Goal: Check status: Check status

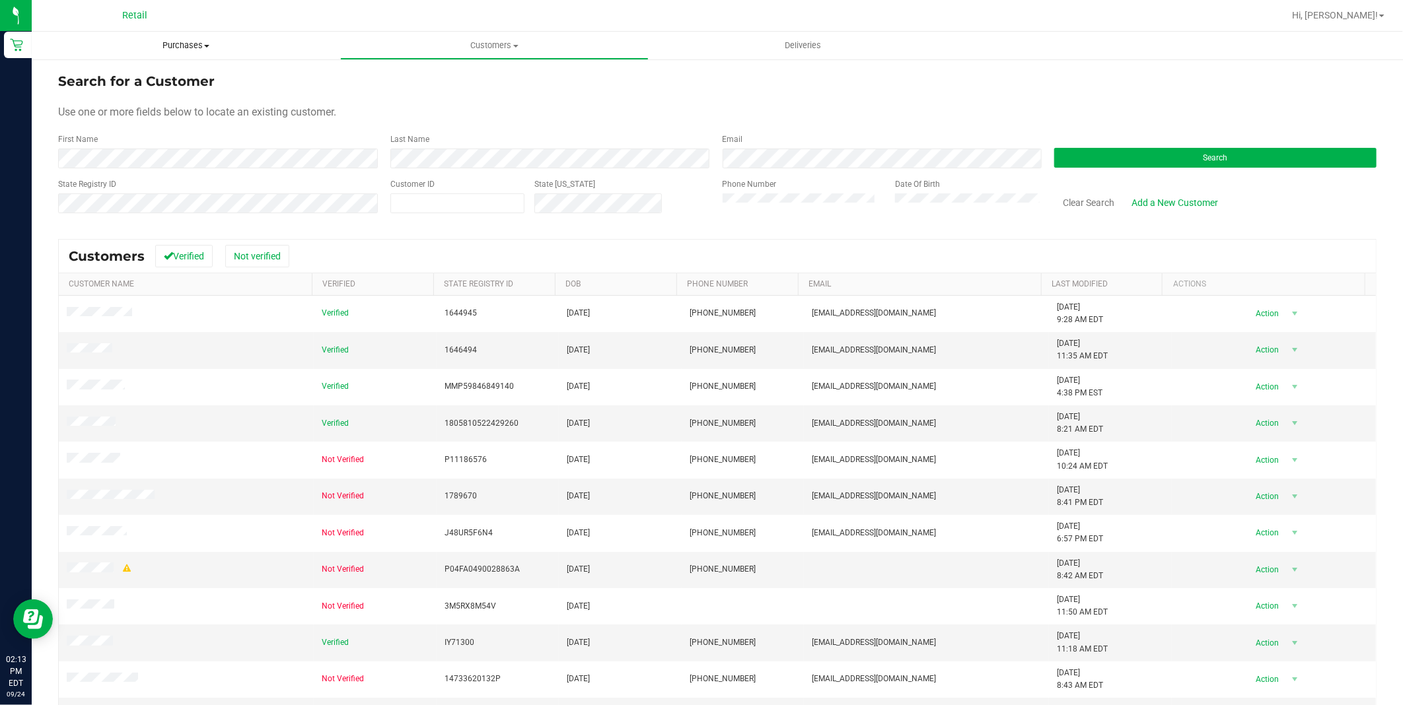
click at [178, 44] on span "Purchases" at bounding box center [186, 46] width 308 height 12
click at [96, 76] on span "Summary of purchases" at bounding box center [99, 79] width 135 height 11
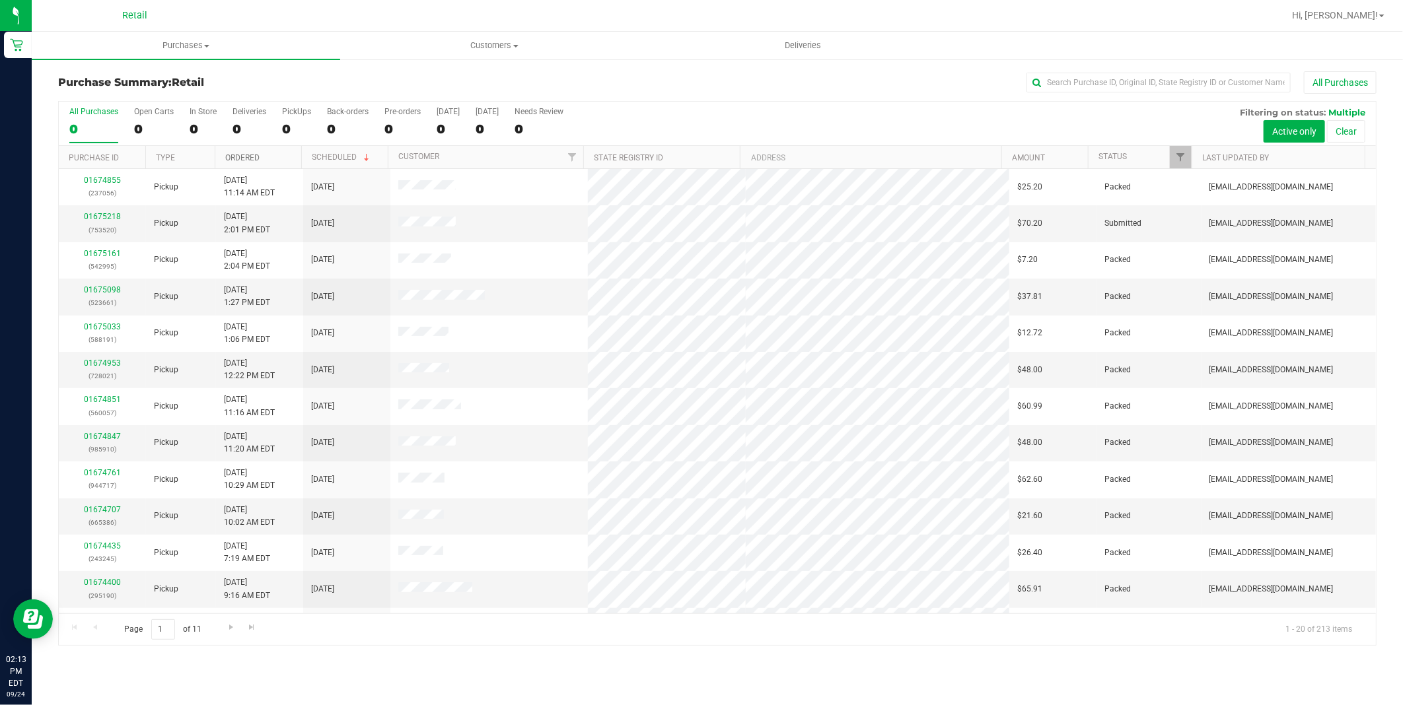
click at [246, 157] on link "Ordered" at bounding box center [242, 157] width 34 height 9
click at [166, 157] on link "Type" at bounding box center [165, 157] width 19 height 9
click at [789, 36] on uib-tab-heading "Deliveries" at bounding box center [802, 45] width 307 height 26
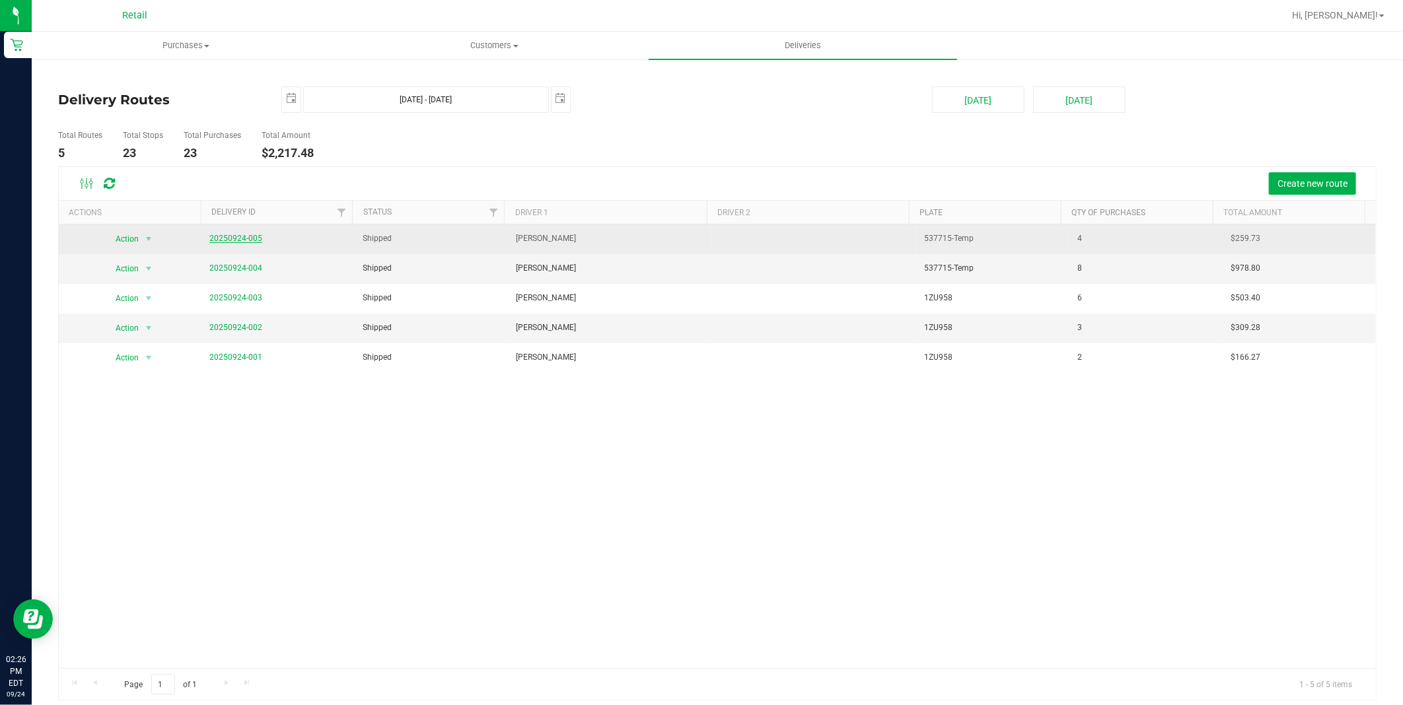
click at [231, 242] on link "20250924-005" at bounding box center [235, 238] width 53 height 9
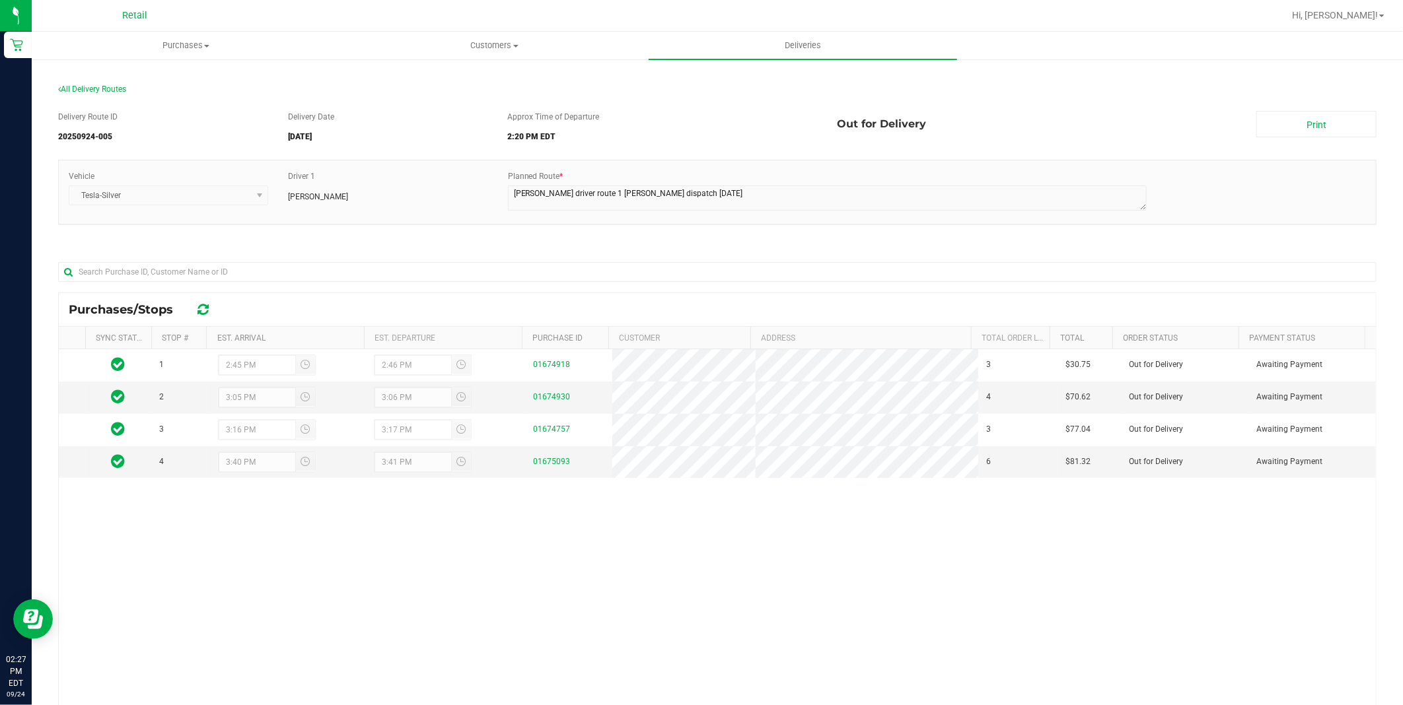
click at [743, 254] on div at bounding box center [717, 271] width 1318 height 42
click at [108, 85] on span "All Delivery Routes" at bounding box center [92, 89] width 68 height 9
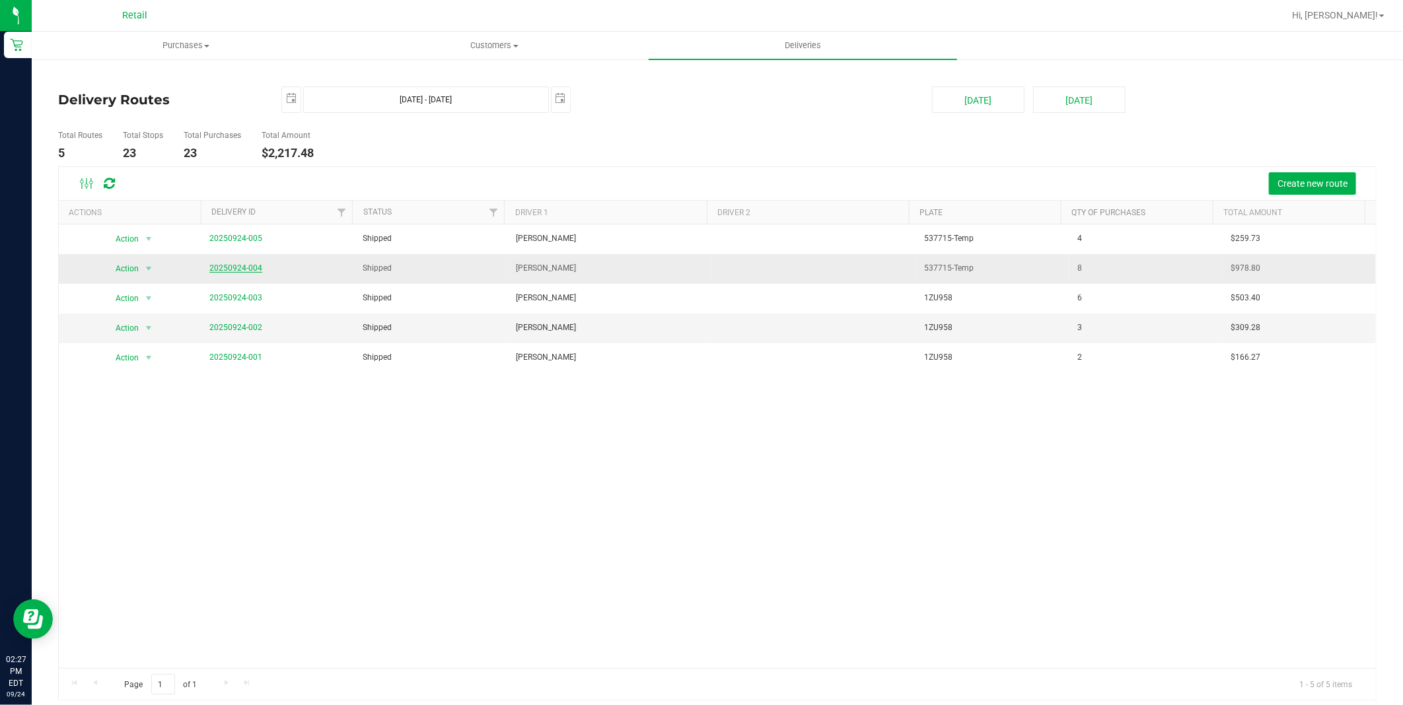
click at [222, 272] on link "20250924-004" at bounding box center [235, 268] width 53 height 9
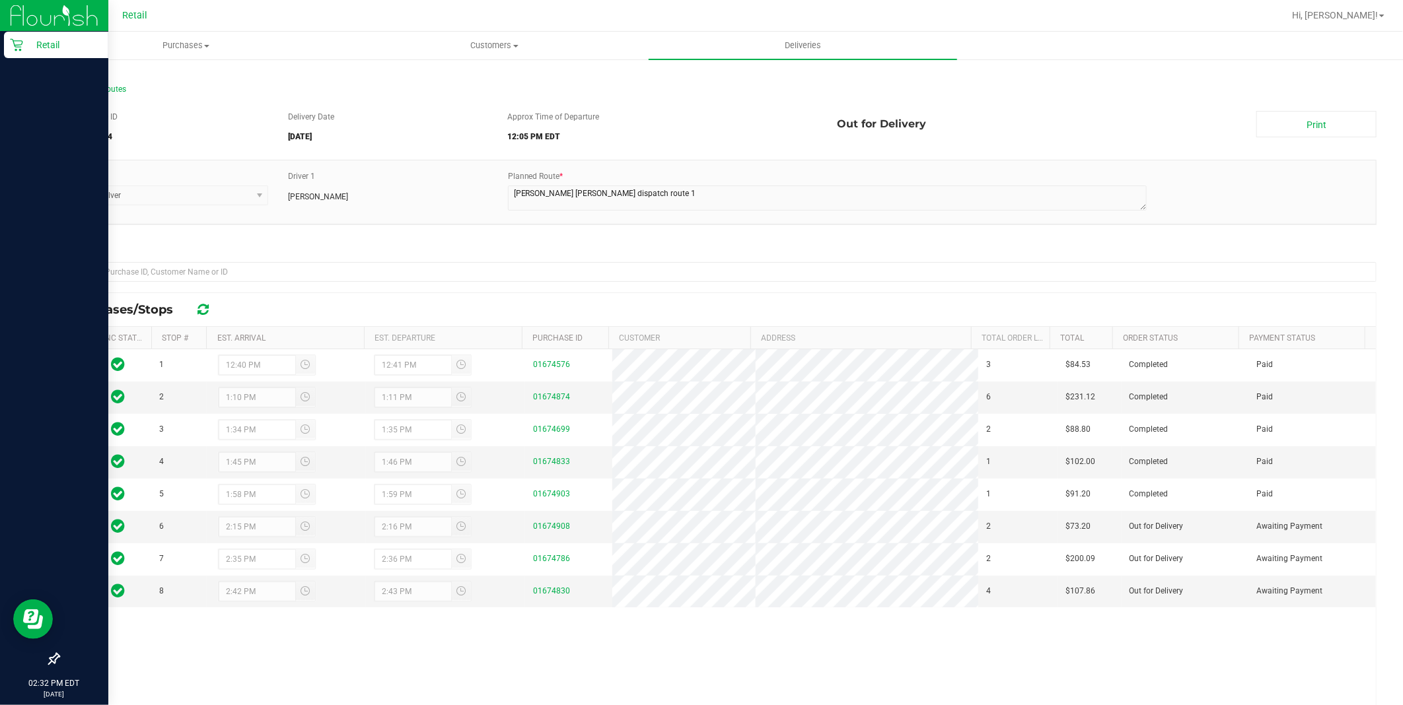
click at [37, 42] on p "Retail" at bounding box center [62, 45] width 79 height 16
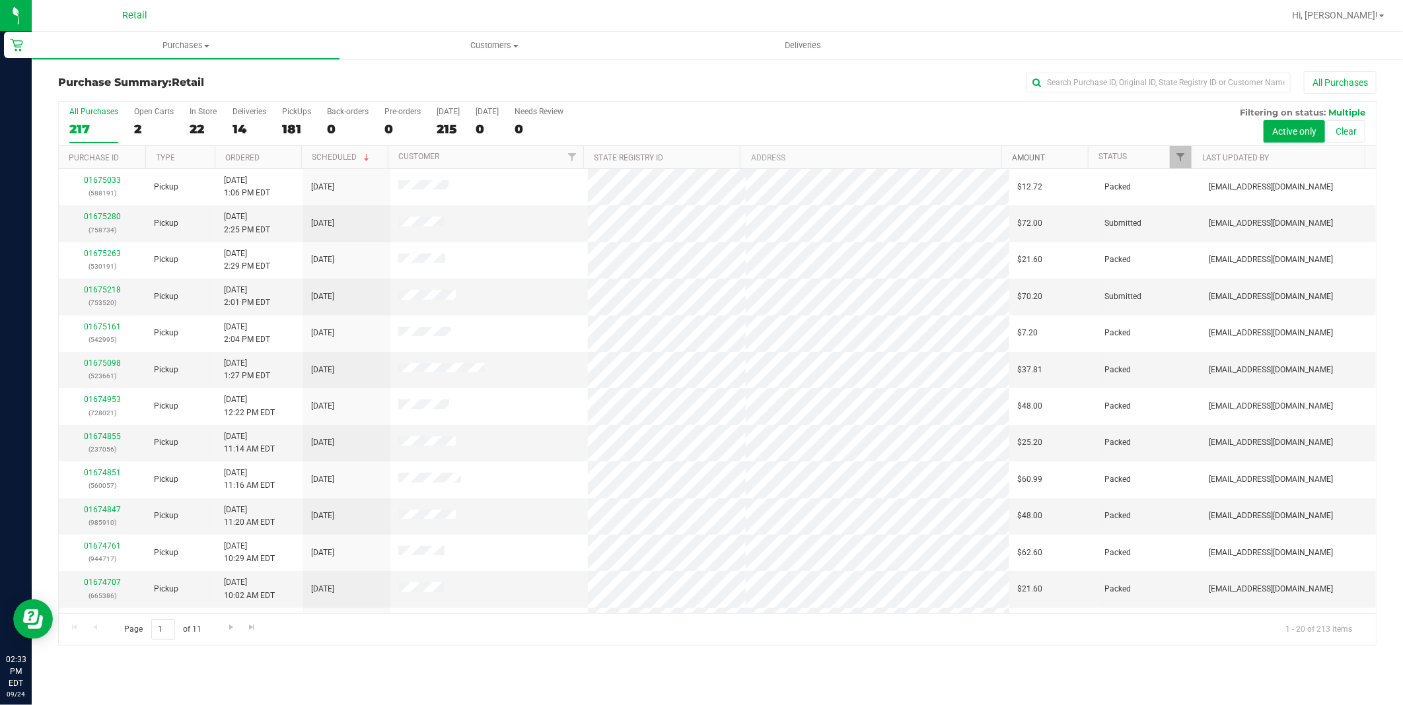
click at [1031, 159] on link "Amount" at bounding box center [1028, 157] width 33 height 9
